Goal: Task Accomplishment & Management: Manage account settings

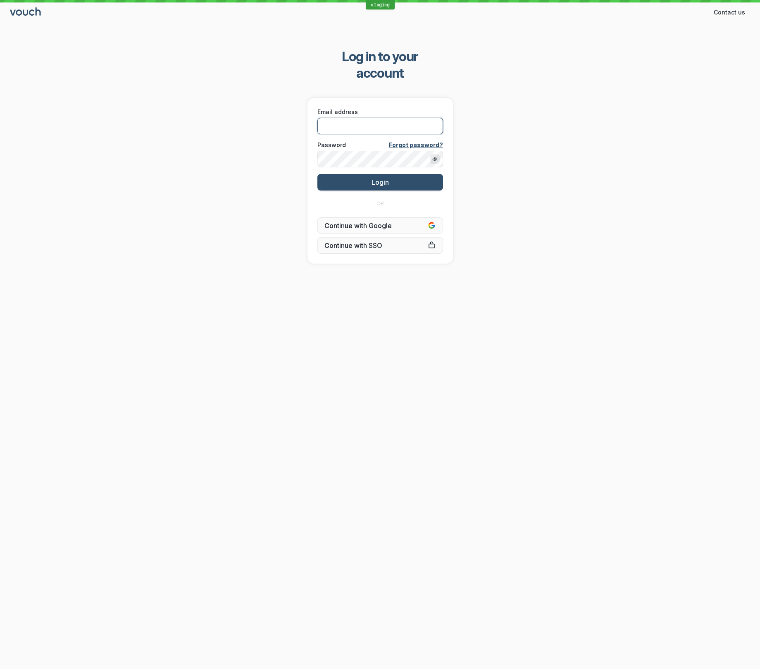
click at [417, 118] on input "Email address" at bounding box center [380, 126] width 126 height 17
type input "[EMAIL_ADDRESS][DOMAIN_NAME]"
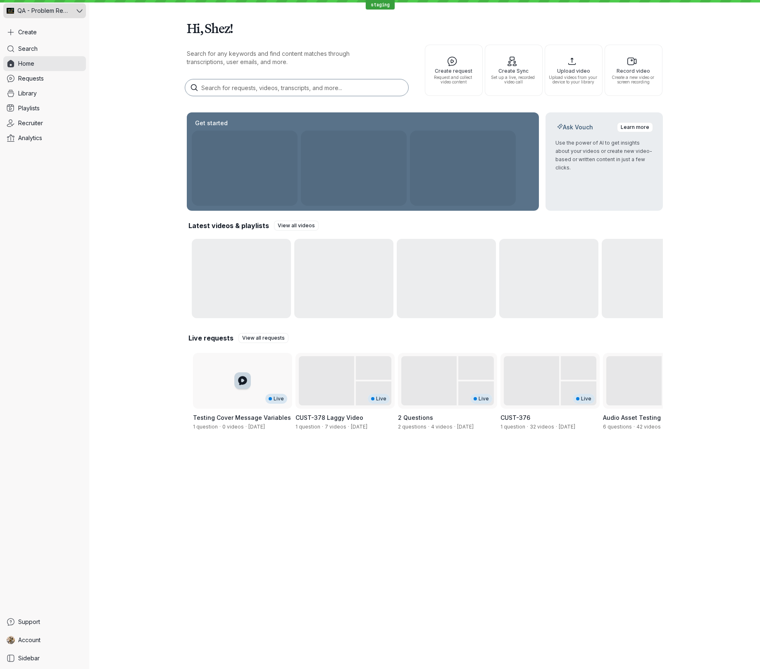
click at [75, 11] on button "QA - Problem Reproduction" at bounding box center [44, 10] width 83 height 15
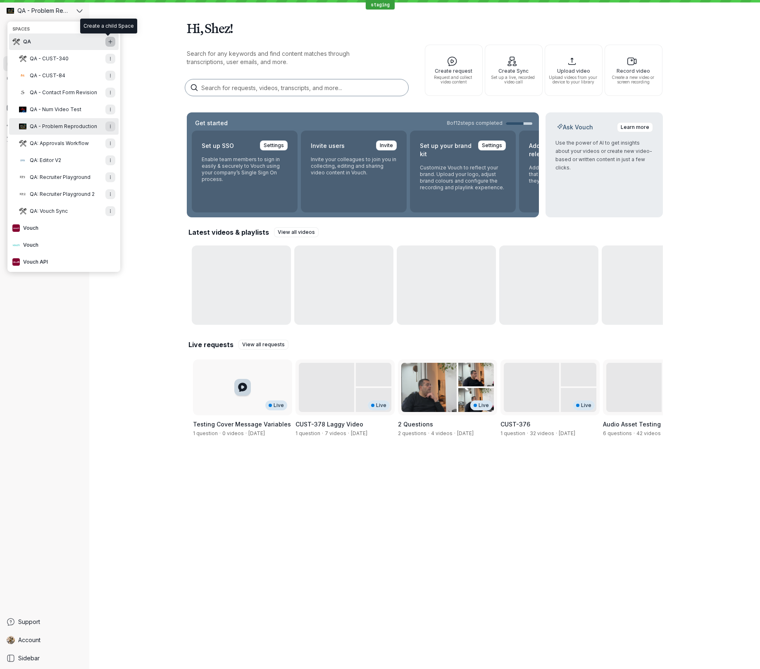
click at [112, 43] on button "Add new Space" at bounding box center [110, 42] width 10 height 10
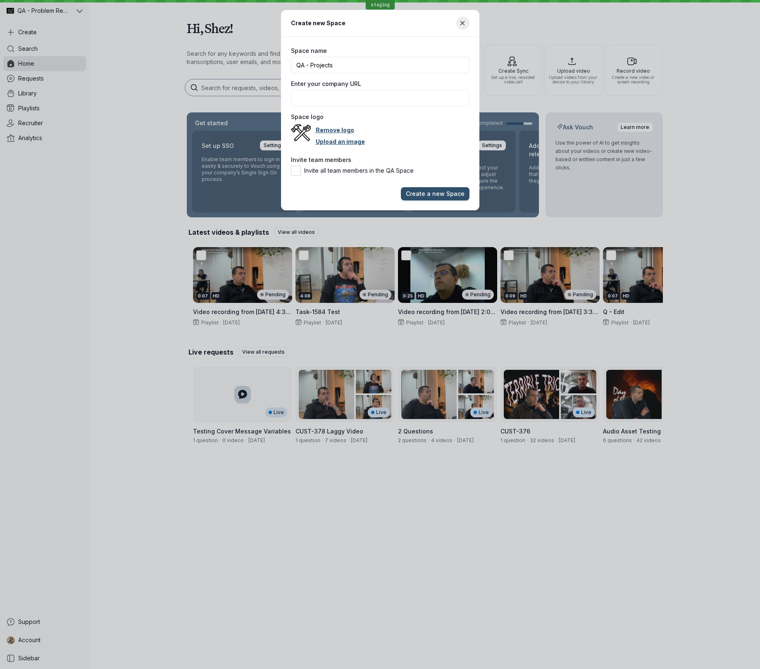
type input "QA - Projects"
click at [401, 187] on button "Create a new Space" at bounding box center [435, 193] width 69 height 13
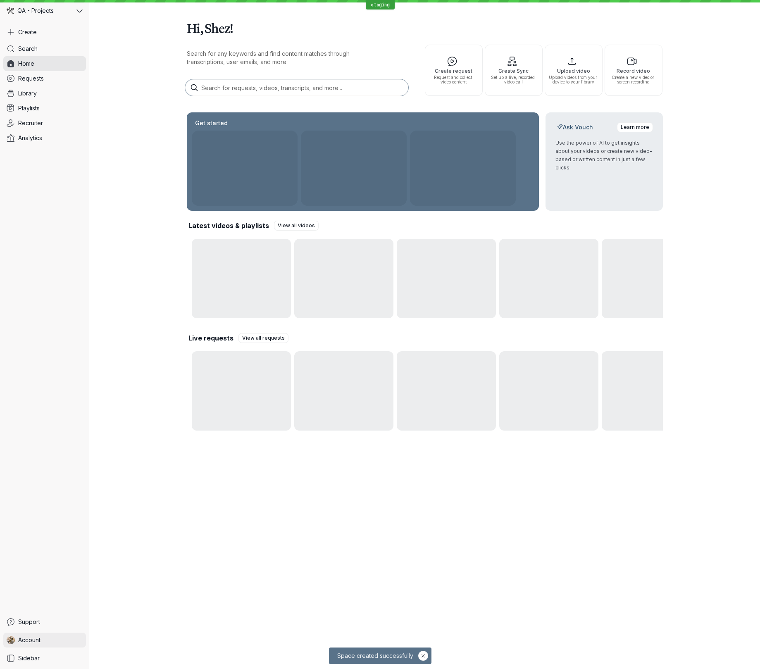
click at [59, 640] on link "Account" at bounding box center [44, 640] width 83 height 15
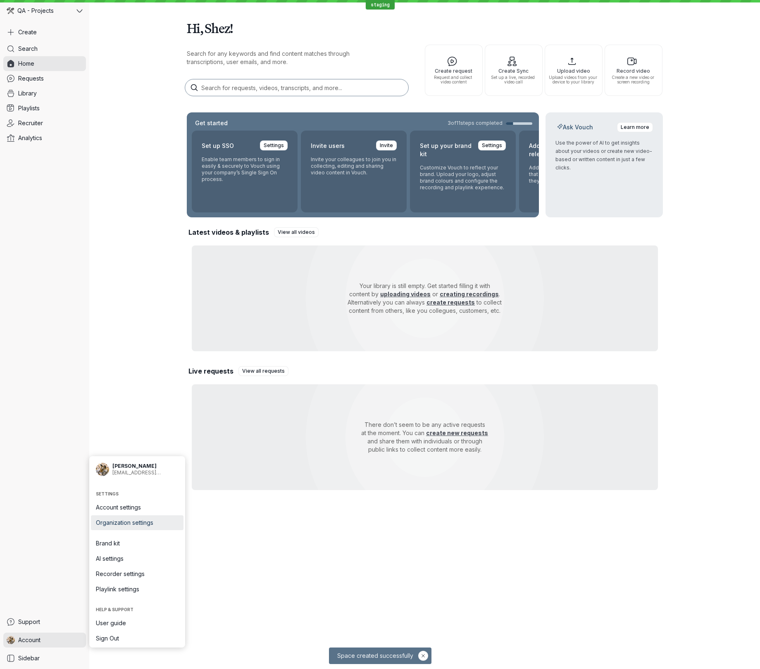
click at [123, 525] on span "Organization settings" at bounding box center [137, 523] width 83 height 8
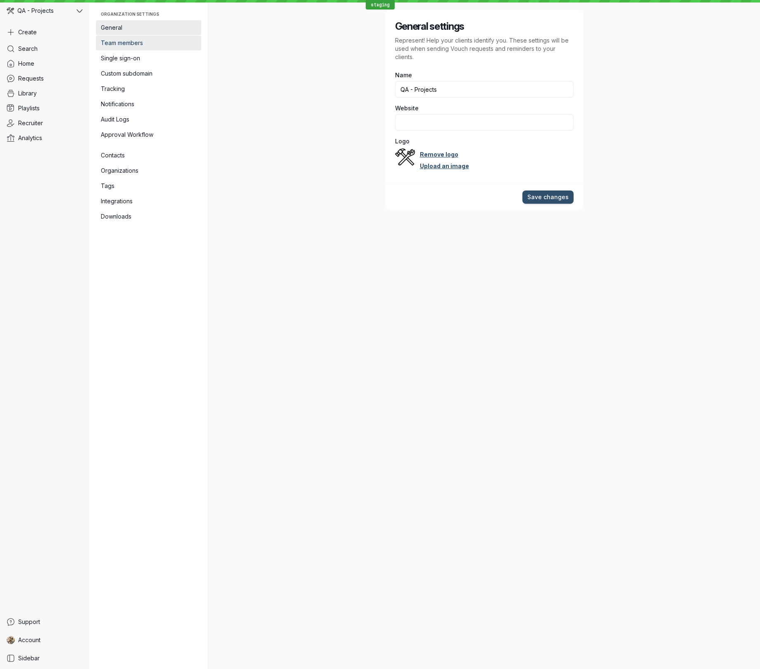
click at [155, 47] on link "Team members" at bounding box center [148, 43] width 105 height 15
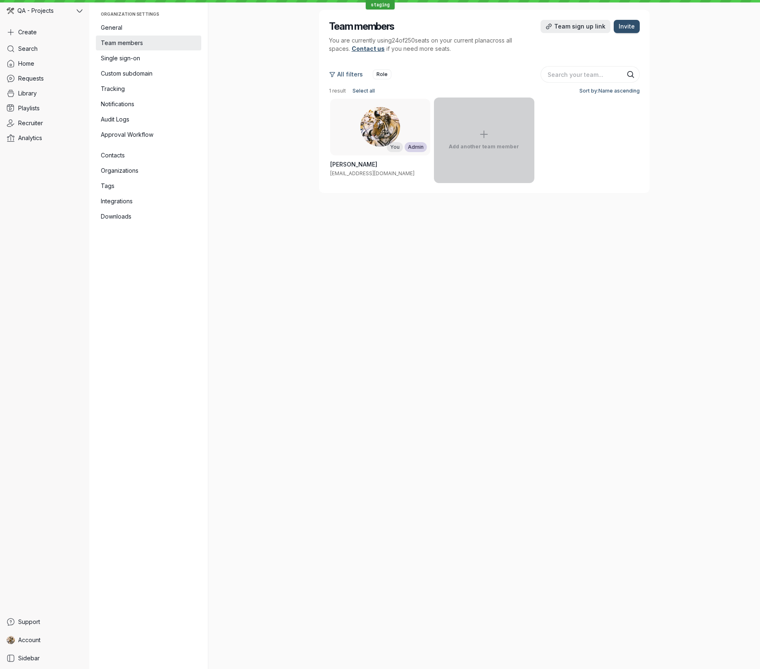
click at [493, 128] on button "Add another team member" at bounding box center [484, 141] width 100 height 86
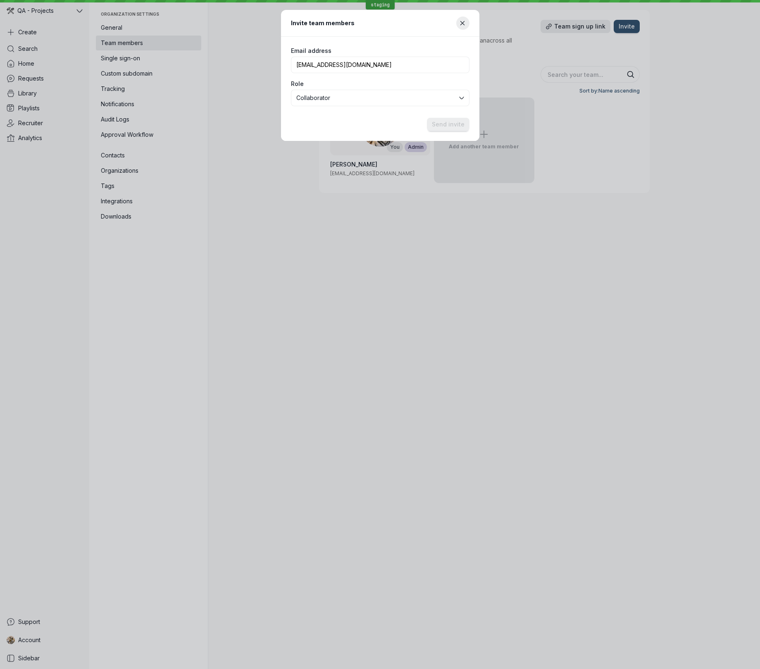
type input "[EMAIL_ADDRESS][DOMAIN_NAME]"
click at [425, 31] on header "Invite team members" at bounding box center [380, 23] width 198 height 27
click at [339, 104] on button "Collaborator" at bounding box center [380, 99] width 179 height 17
click at [445, 122] on span "Send invite" at bounding box center [448, 125] width 33 height 8
